Goal: Information Seeking & Learning: Learn about a topic

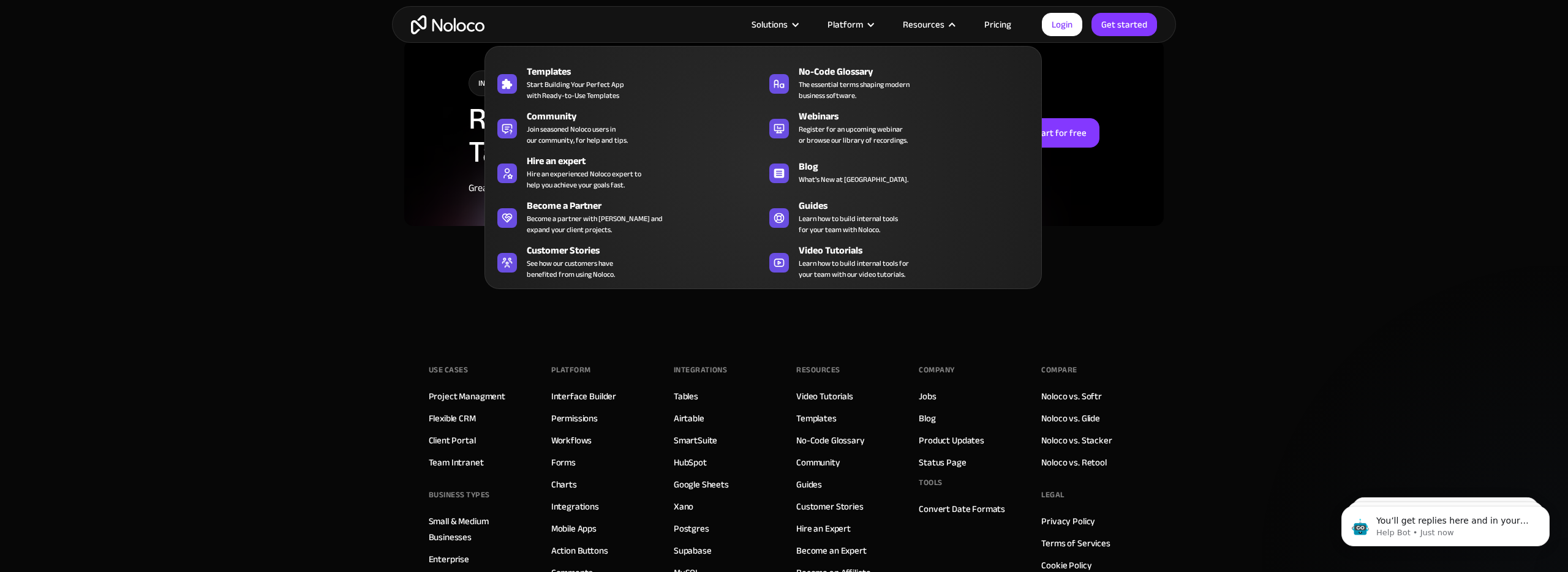
scroll to position [3122, 0]
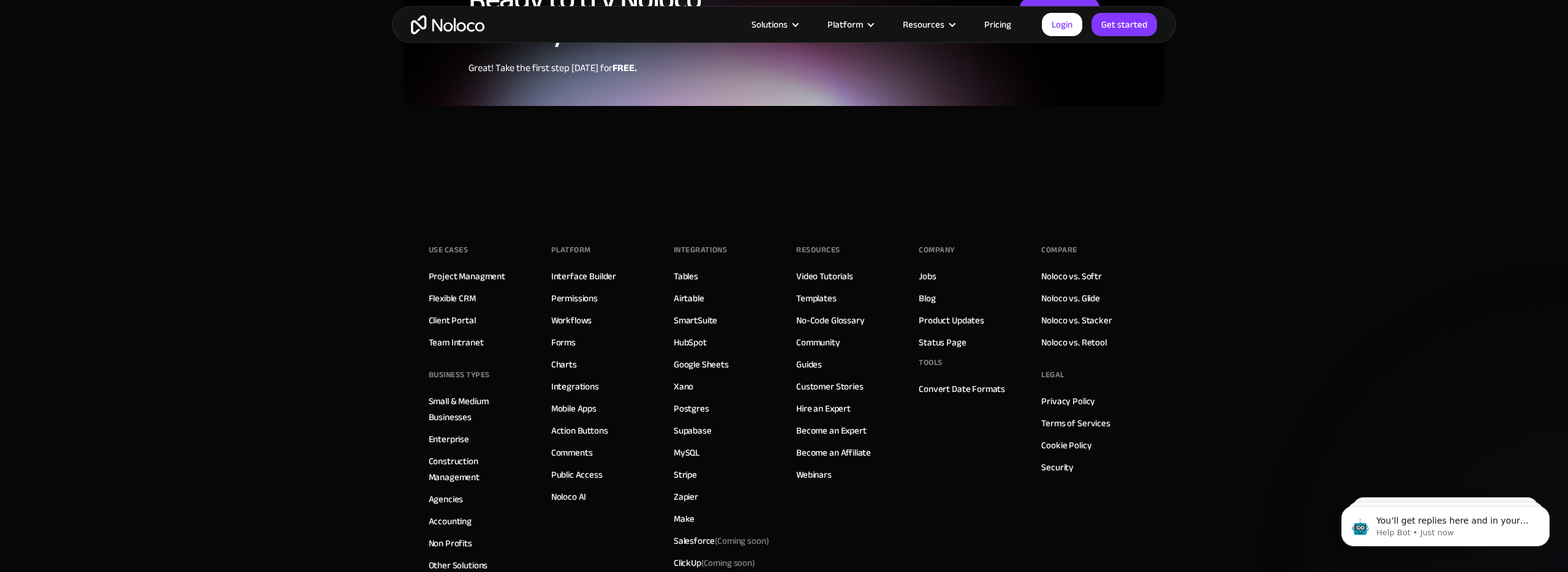
scroll to position [3236, 0]
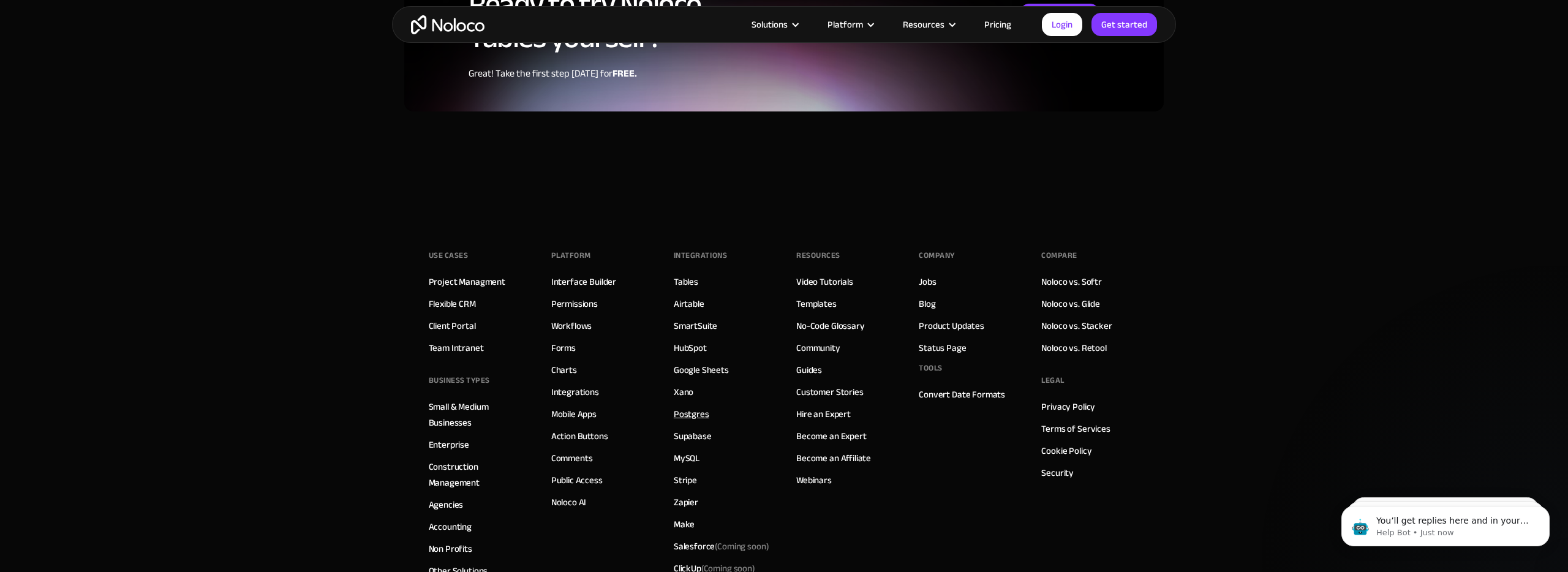
click at [684, 406] on link "Postgres" at bounding box center [691, 414] width 36 height 16
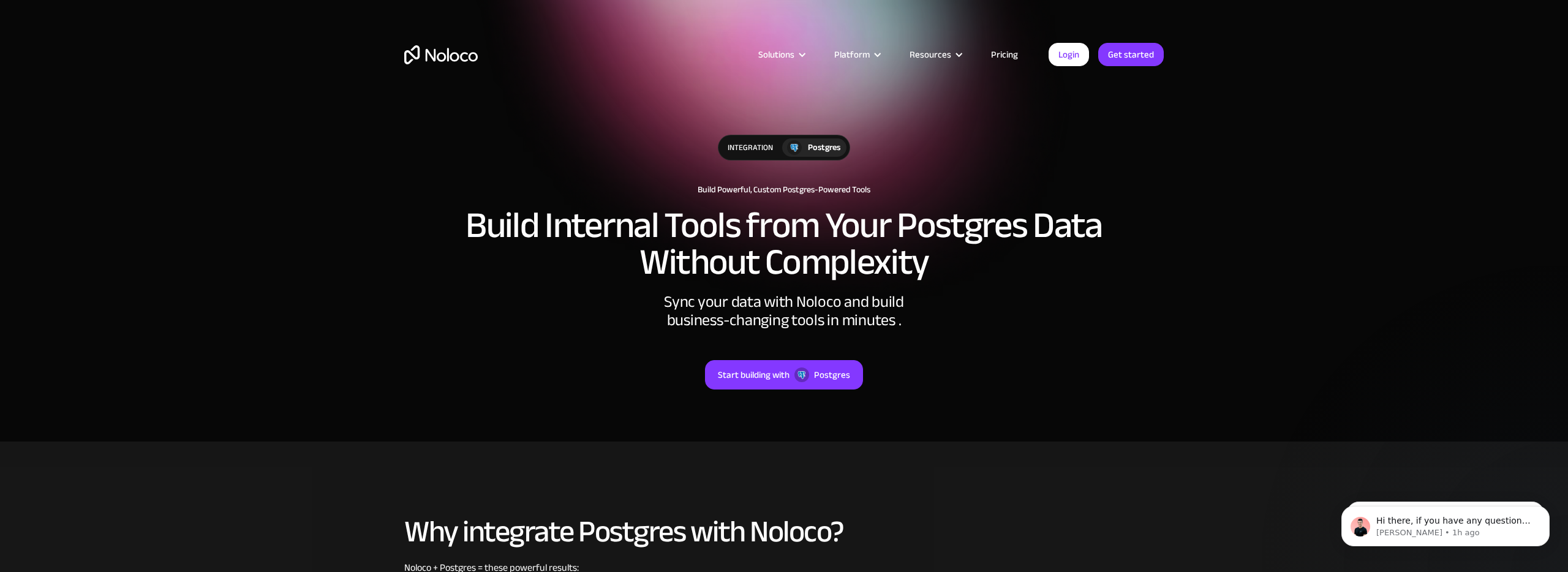
click at [1002, 56] on link "Pricing" at bounding box center [1005, 54] width 58 height 16
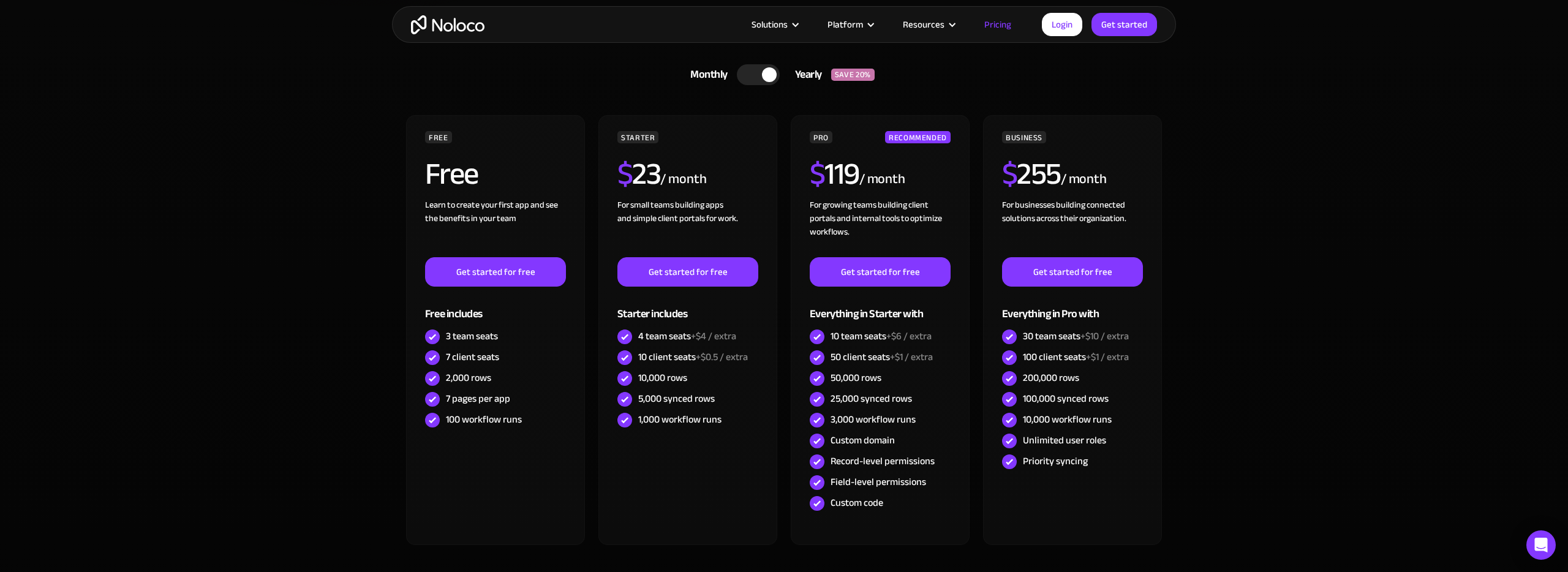
scroll to position [360, 0]
